Goal: Find contact information: Find contact information

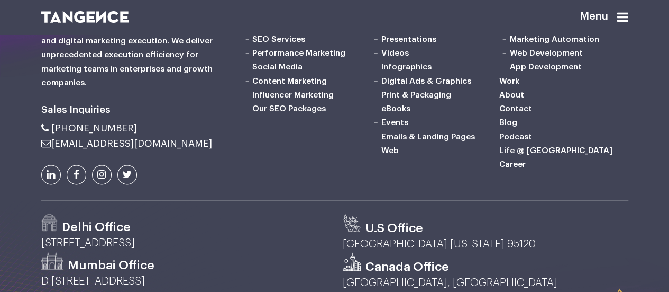
scroll to position [2591, 0]
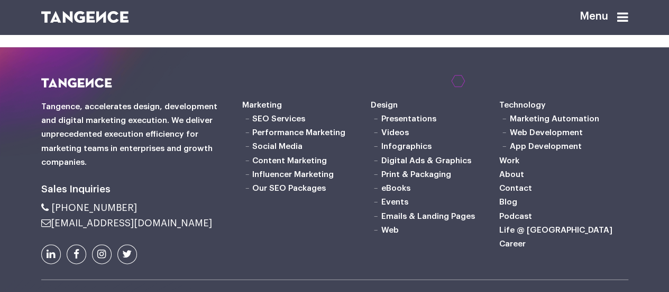
drag, startPoint x: 138, startPoint y: 155, endPoint x: 111, endPoint y: 159, distance: 26.7
copy p "Noida"
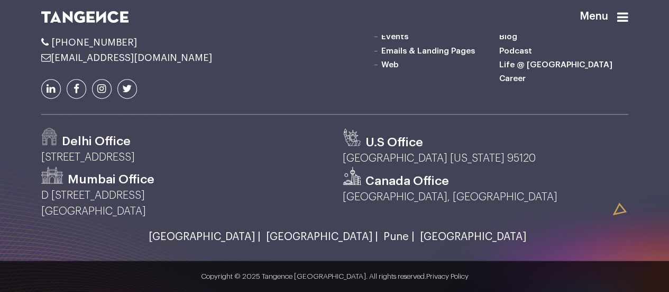
drag, startPoint x: 167, startPoint y: 154, endPoint x: 143, endPoint y: 155, distance: 23.3
click at [143, 155] on p "[STREET_ADDRESS]" at bounding box center [184, 157] width 286 height 16
copy p "201301"
drag, startPoint x: 135, startPoint y: 147, endPoint x: 51, endPoint y: 151, distance: 84.2
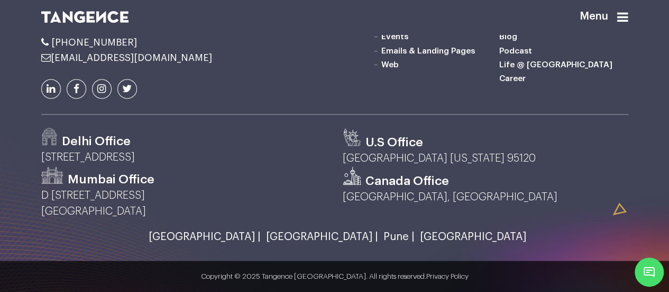
click at [51, 48] on li "[PHONE_NUMBER]" at bounding box center [133, 42] width 185 height 11
copy span "[PHONE_NUMBER]"
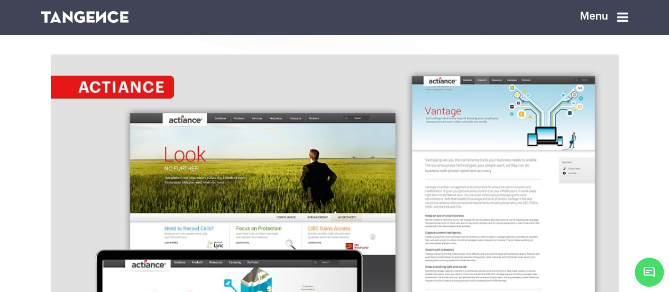
scroll to position [741, 0]
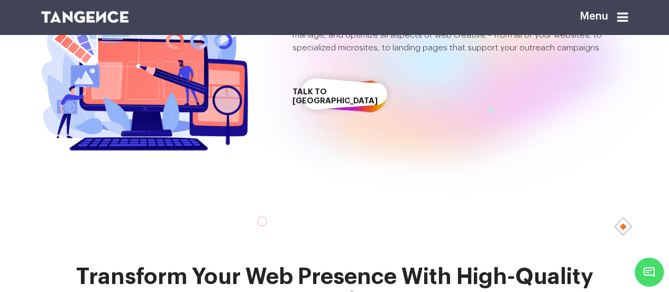
scroll to position [0, 0]
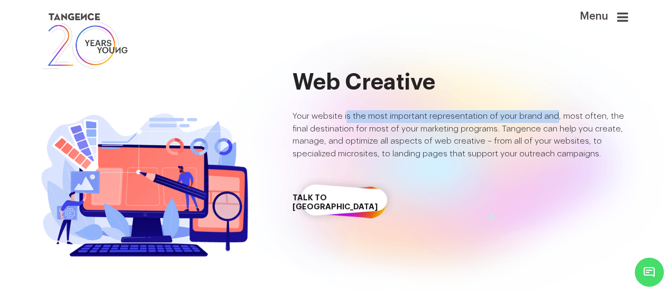
drag, startPoint x: 350, startPoint y: 127, endPoint x: 556, endPoint y: 124, distance: 205.8
click at [566, 120] on p "Your website is the most important representation of your brand and, most often…" at bounding box center [461, 135] width 336 height 50
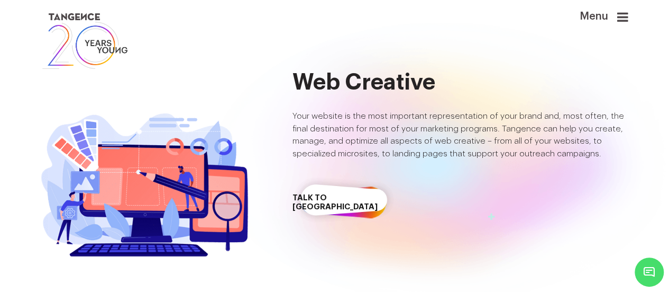
click at [513, 137] on p "Your website is the most important representation of your brand and, most often…" at bounding box center [461, 135] width 336 height 50
click at [623, 17] on icon at bounding box center [622, 17] width 11 height 13
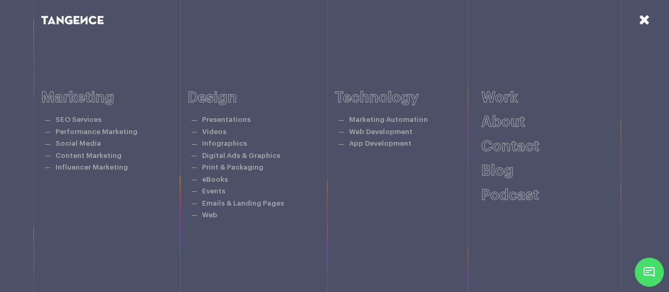
click at [640, 19] on icon at bounding box center [644, 20] width 11 height 14
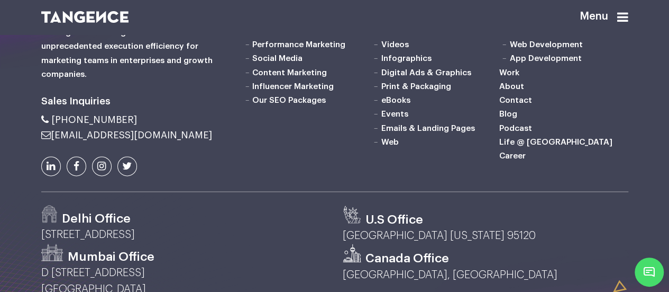
scroll to position [2737, 0]
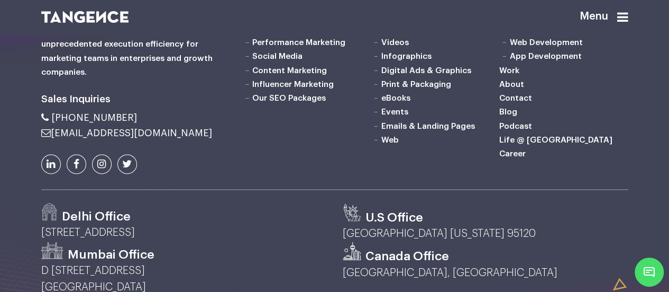
drag, startPoint x: 143, startPoint y: 192, endPoint x: 51, endPoint y: 192, distance: 92.1
click at [51, 123] on li "[PHONE_NUMBER]" at bounding box center [133, 117] width 185 height 11
copy span "[PHONE_NUMBER]"
drag, startPoint x: 80, startPoint y: 88, endPoint x: 41, endPoint y: 91, distance: 39.8
click at [41, 79] on h6 "Tangence, accelerates design, development and digital marketing execution. We d…" at bounding box center [133, 44] width 185 height 69
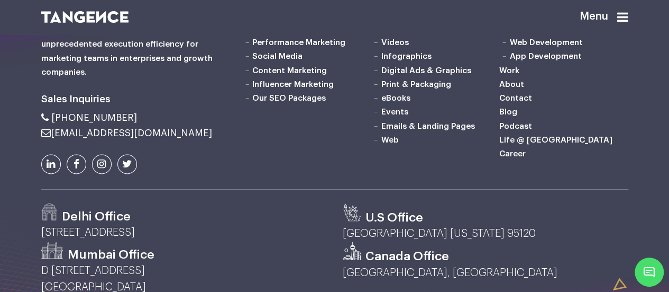
copy h6 "Tangence"
drag, startPoint x: 146, startPoint y: 192, endPoint x: 51, endPoint y: 195, distance: 94.8
click at [51, 123] on li "[PHONE_NUMBER]" at bounding box center [133, 117] width 185 height 11
copy span "[PHONE_NUMBER]"
